Goal: Find specific page/section: Find specific page/section

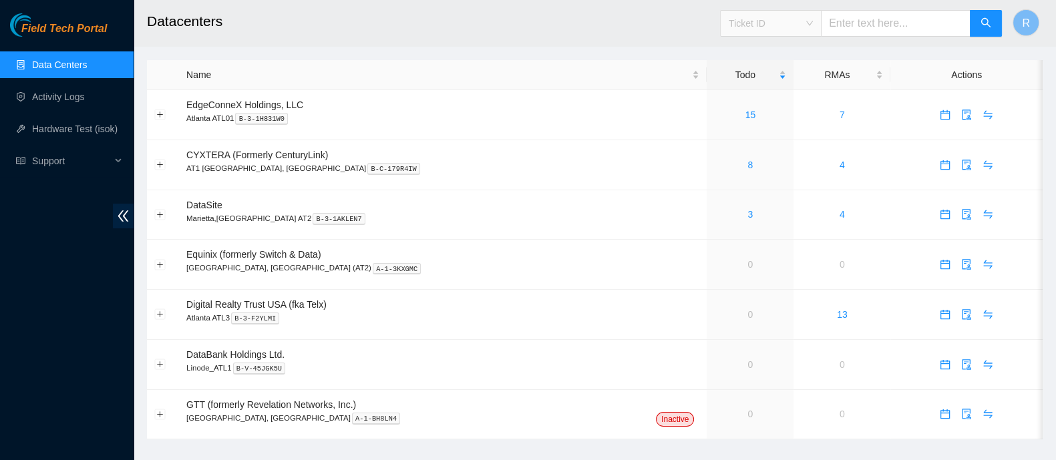
click at [777, 22] on span "Ticket ID" at bounding box center [771, 23] width 84 height 20
click at [796, 95] on div "Rack Number" at bounding box center [782, 91] width 84 height 15
click at [909, 8] on span "Rack Number Rack Number" at bounding box center [861, 19] width 282 height 35
click at [910, 13] on input "text" at bounding box center [896, 23] width 150 height 27
type input "700.18"
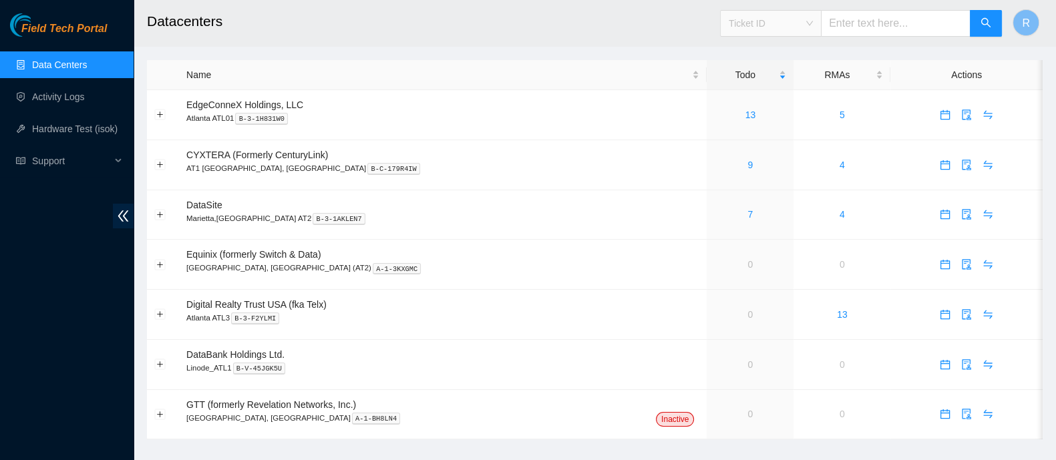
click at [773, 13] on span "Ticket ID" at bounding box center [771, 23] width 84 height 20
click at [783, 89] on div "Rack Number" at bounding box center [782, 91] width 84 height 15
click at [895, 27] on input "text" at bounding box center [896, 23] width 150 height 27
type input "700.18"
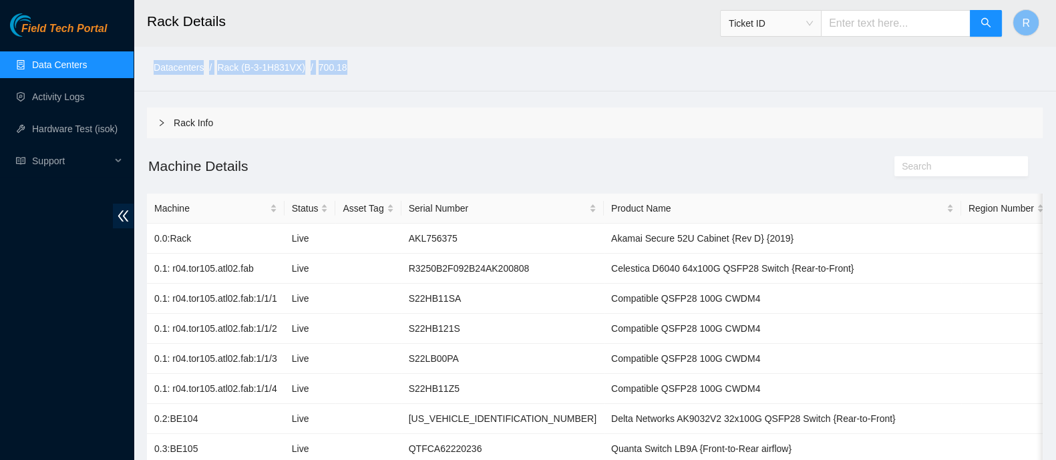
drag, startPoint x: 634, startPoint y: -12, endPoint x: 723, endPoint y: -37, distance: 93.0
click at [723, 0] on html "Field Tech Portal Data Centers Activity Logs Hardware Test (isok) Support Rack …" at bounding box center [528, 230] width 1056 height 460
